Goal: Find specific page/section: Find specific page/section

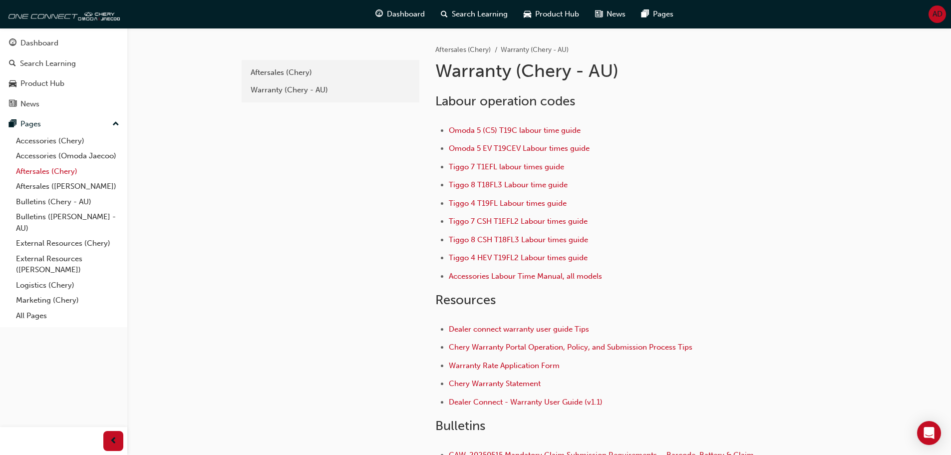
click at [65, 174] on link "Aftersales (Chery)" at bounding box center [67, 171] width 111 height 15
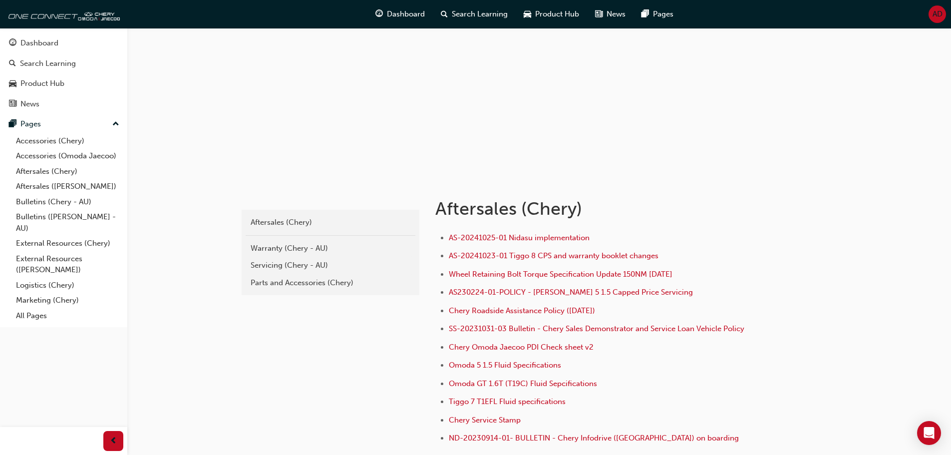
scroll to position [138, 0]
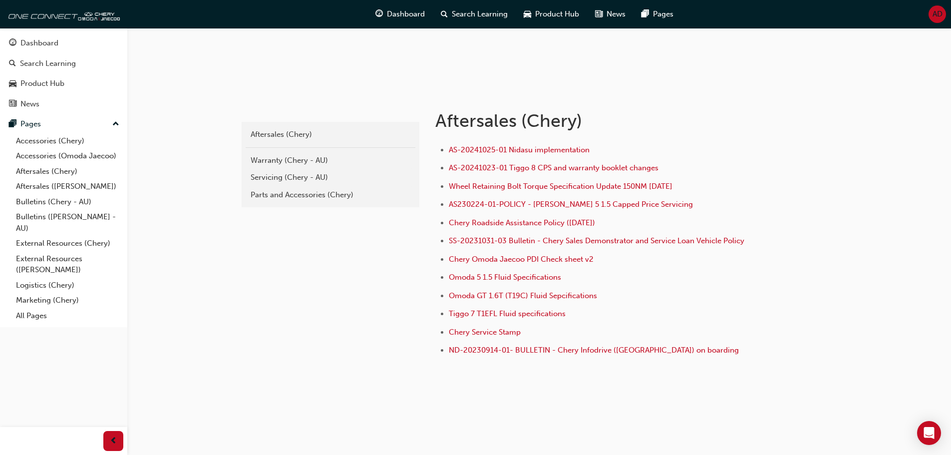
drag, startPoint x: 714, startPoint y: 1, endPoint x: 354, endPoint y: 337, distance: 491.9
click at [354, 337] on div "chery-aftersales Aftersales (Chery) Warranty (Chery - AU) Servicing (Chery - AU…" at bounding box center [330, 244] width 180 height 308
click at [77, 241] on link "External Resources (Chery)" at bounding box center [67, 243] width 111 height 15
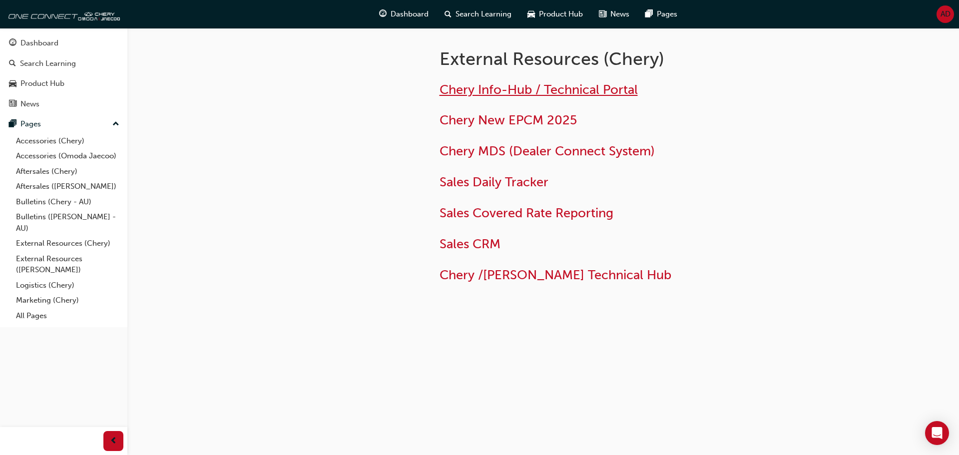
click at [508, 88] on span "Chery Info-Hub / Technical Portal" at bounding box center [538, 89] width 198 height 15
